Goal: Navigation & Orientation: Find specific page/section

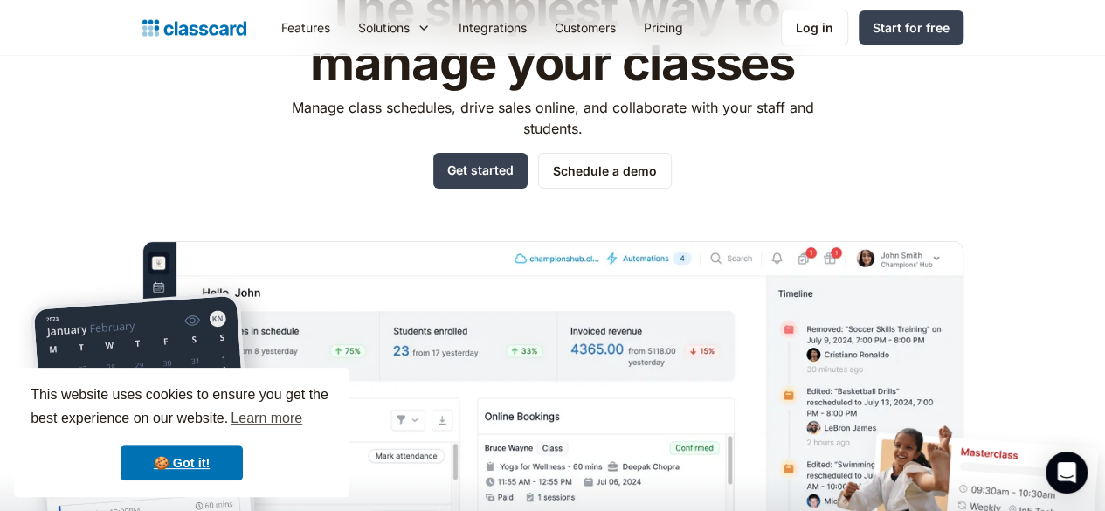
scroll to position [262, 0]
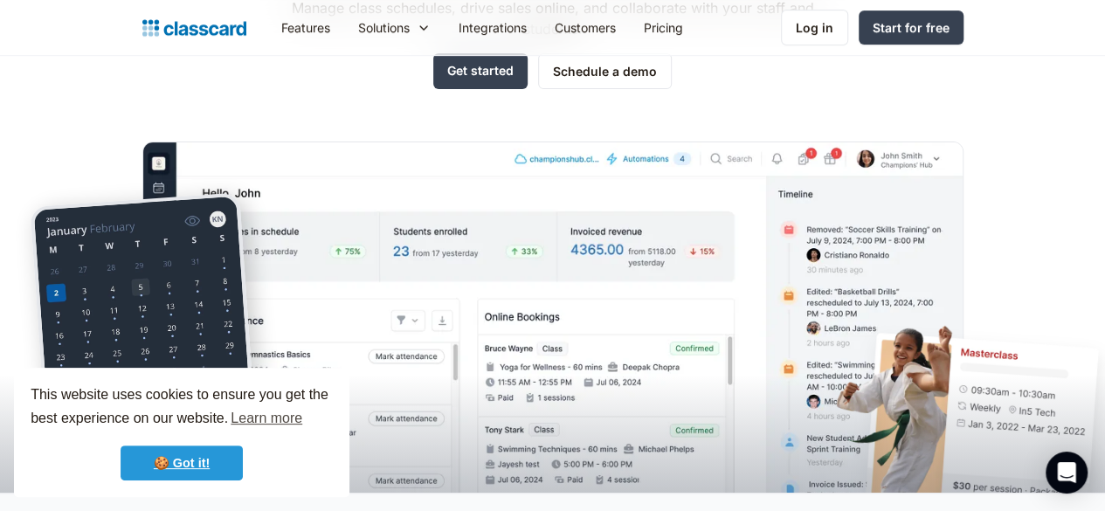
click at [180, 457] on link "🍪 Got it!" at bounding box center [182, 462] width 122 height 35
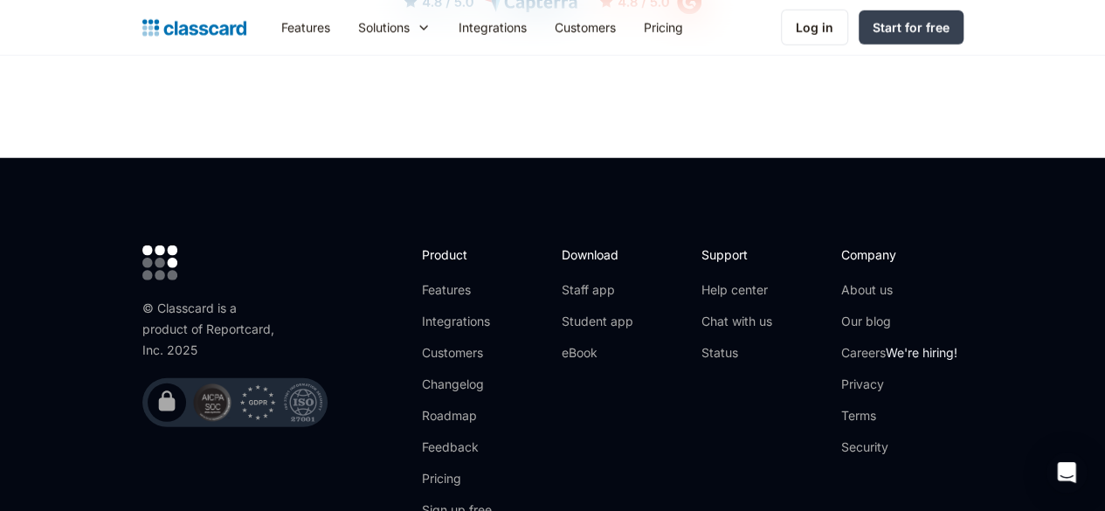
scroll to position [5678, 0]
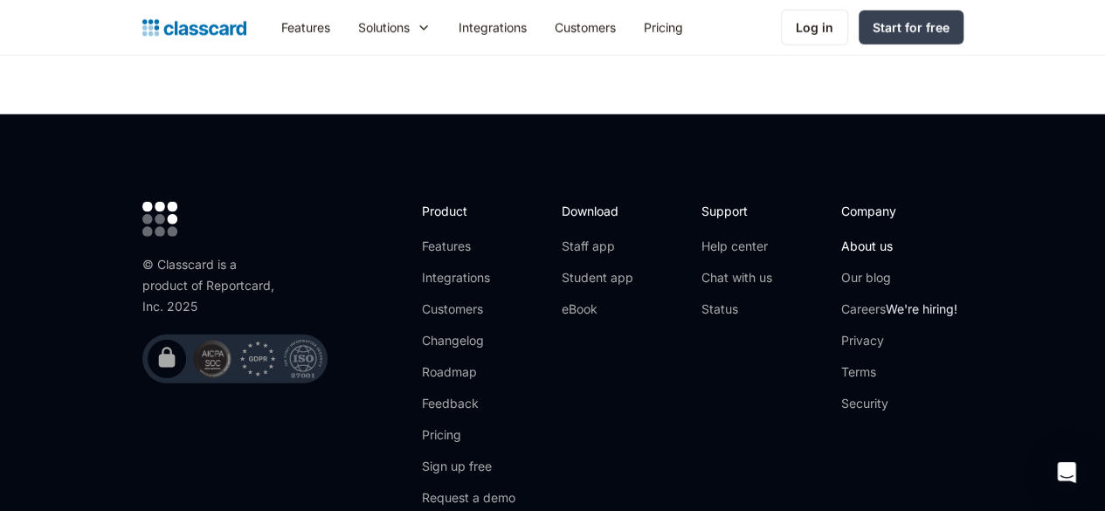
click at [943, 238] on link "About us" at bounding box center [899, 246] width 116 height 17
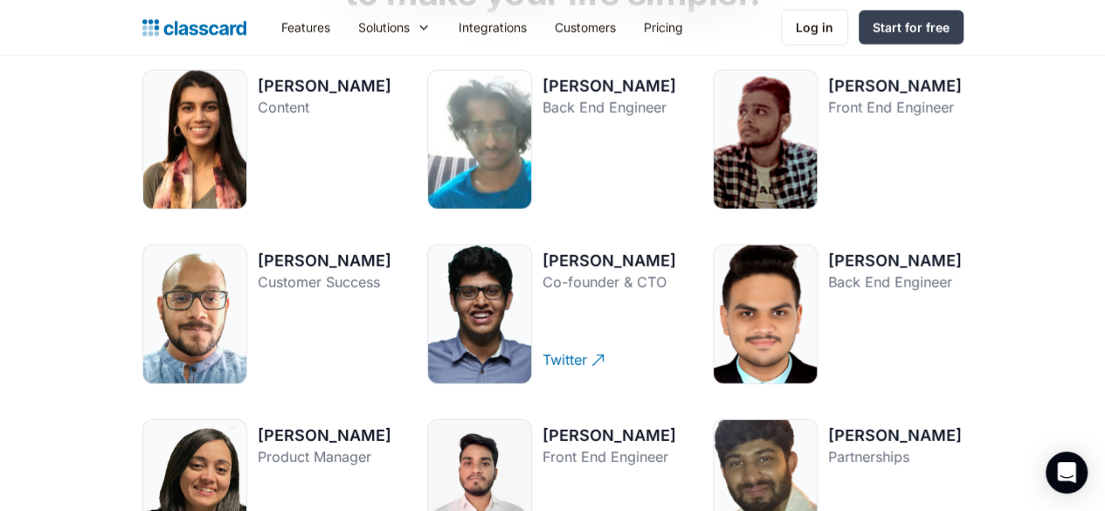
scroll to position [2009, 0]
